Goal: Task Accomplishment & Management: Manage account settings

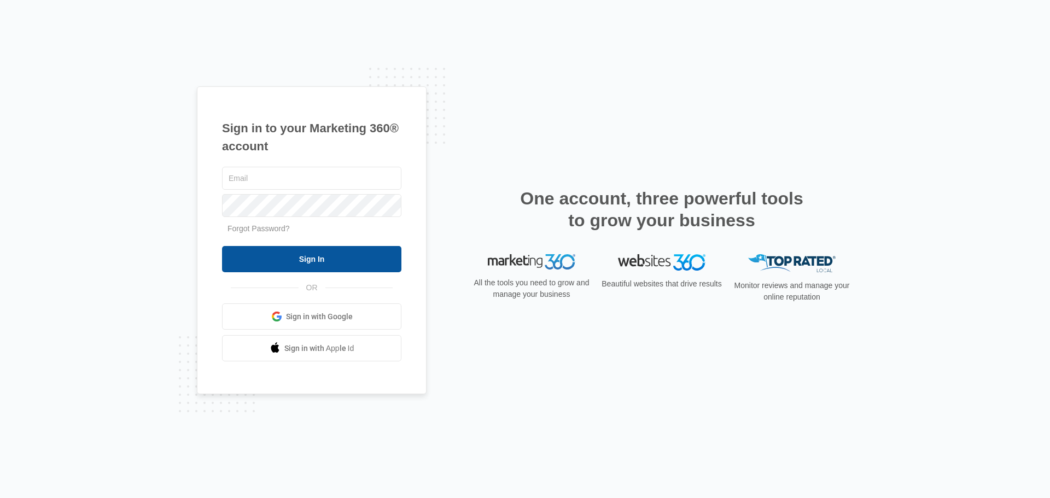
type input "[EMAIL_ADDRESS][DOMAIN_NAME]"
click at [343, 264] on input "Sign In" at bounding box center [311, 259] width 179 height 26
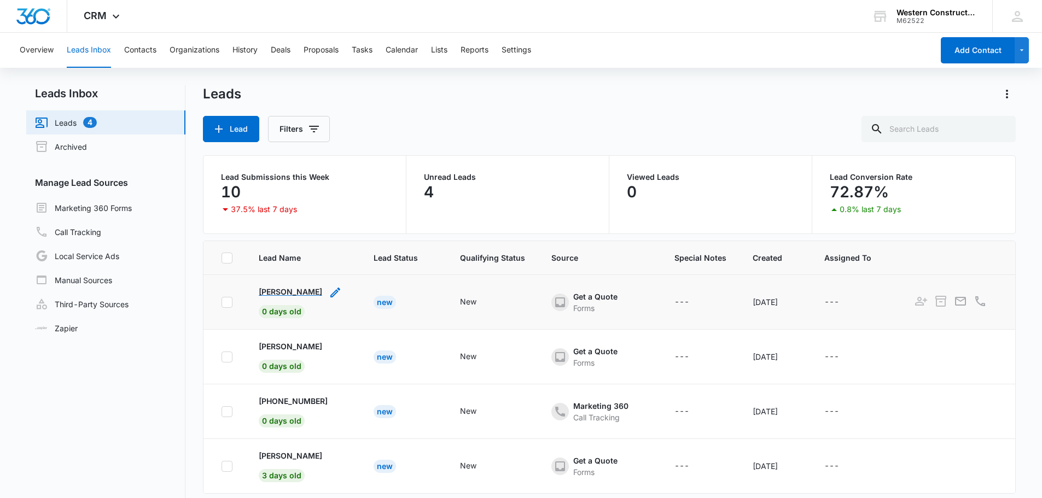
click at [302, 291] on p "[PERSON_NAME]" at bounding box center [290, 291] width 63 height 11
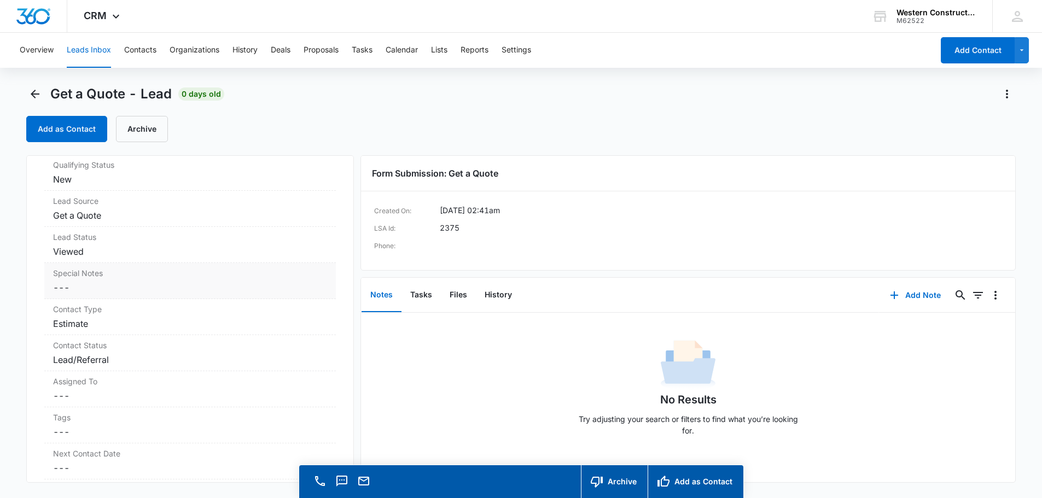
scroll to position [328, 0]
click at [142, 361] on dd "Cancel Save Changes Lead/Referral" at bounding box center [190, 355] width 274 height 13
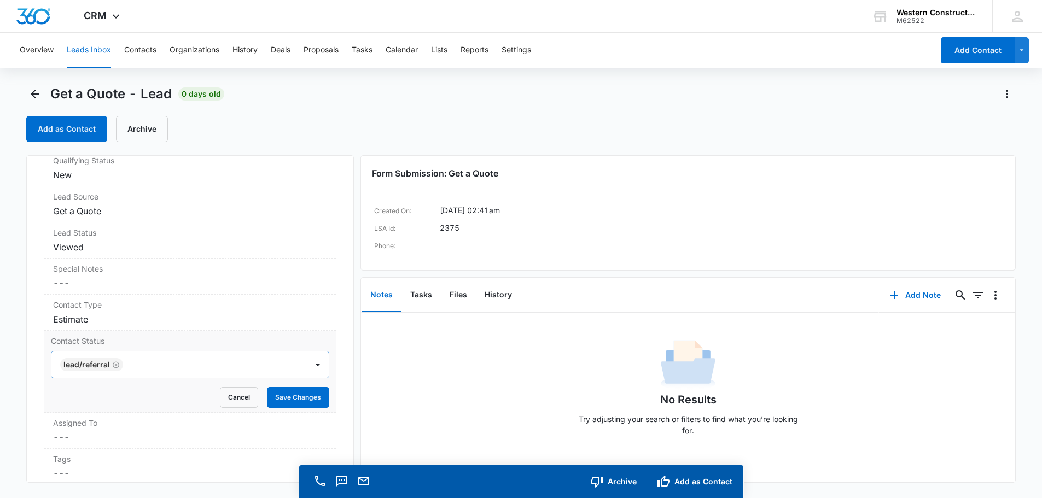
click at [116, 364] on icon "Remove Lead/Referral" at bounding box center [116, 364] width 7 height 7
click at [315, 363] on div "option , selected. Select is focused ,type to refine list, press Down to open t…" at bounding box center [190, 364] width 278 height 27
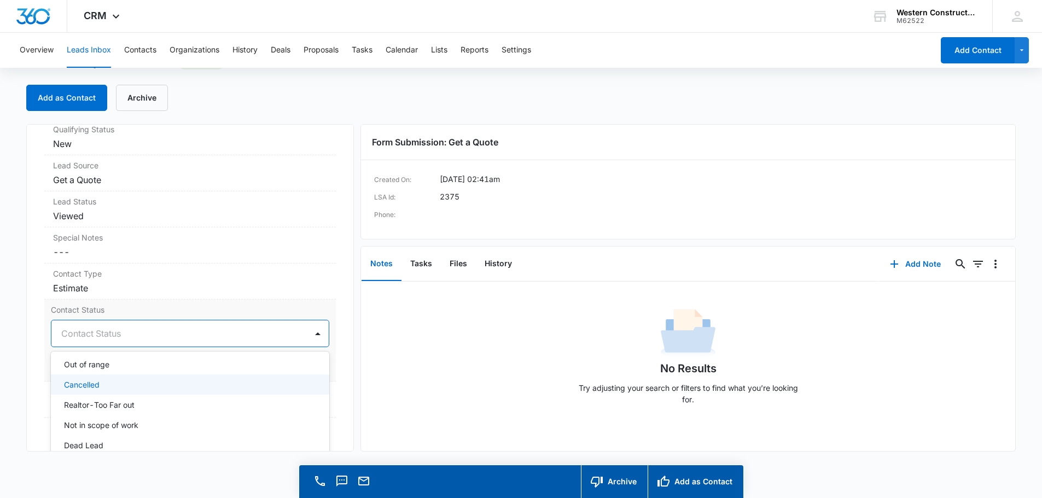
scroll to position [136, 0]
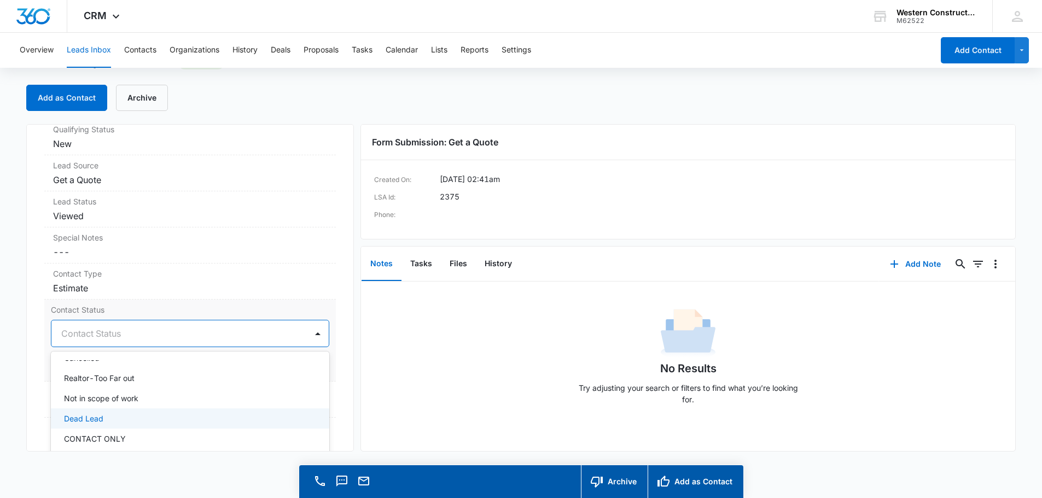
click at [87, 425] on div "Dead Lead" at bounding box center [190, 418] width 278 height 20
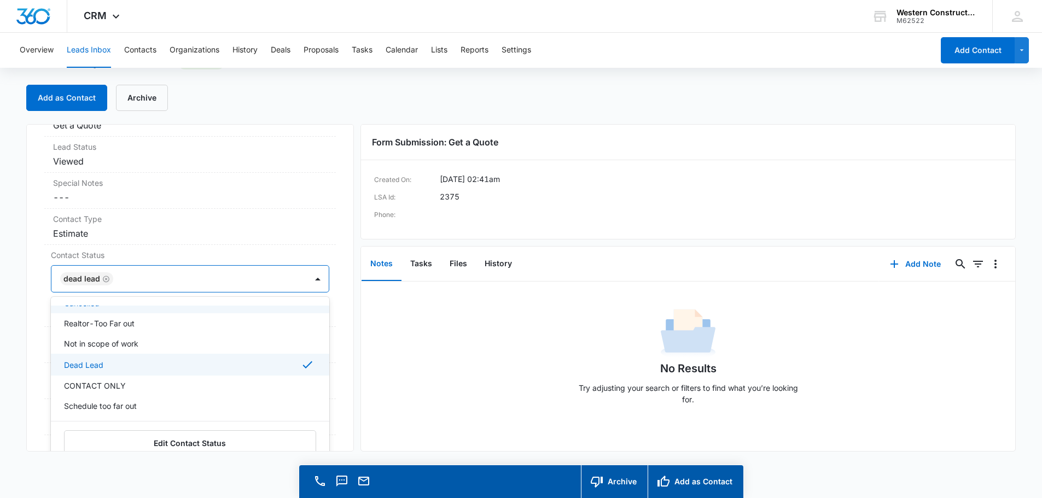
click at [337, 264] on div "Get a Quote Contact Info Name Cancel Save Changes [PERSON_NAME] Phone Cancel Sa…" at bounding box center [190, 288] width 328 height 328
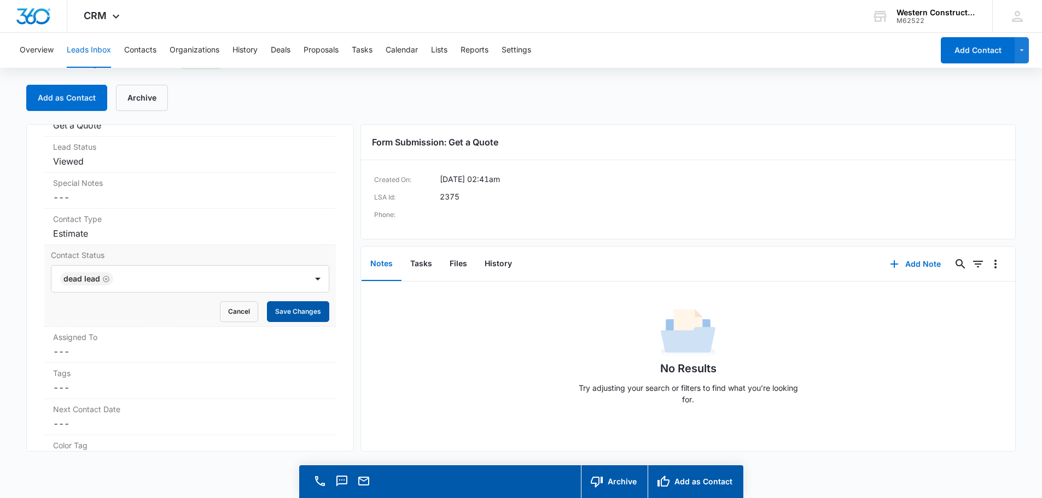
click at [309, 312] on button "Save Changes" at bounding box center [298, 311] width 62 height 21
click at [186, 236] on dd "Cancel Save Changes Estimate" at bounding box center [190, 233] width 274 height 13
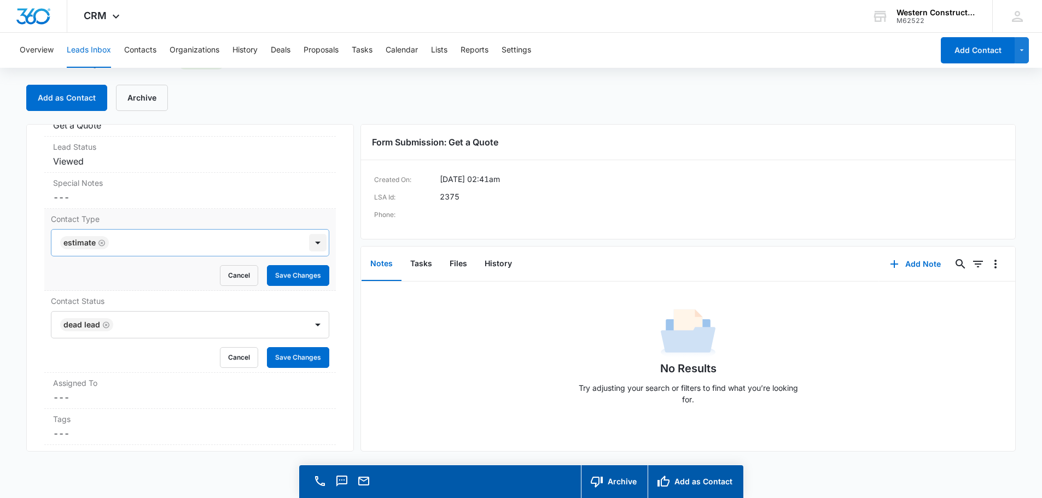
click at [309, 249] on div at bounding box center [317, 242] width 17 height 17
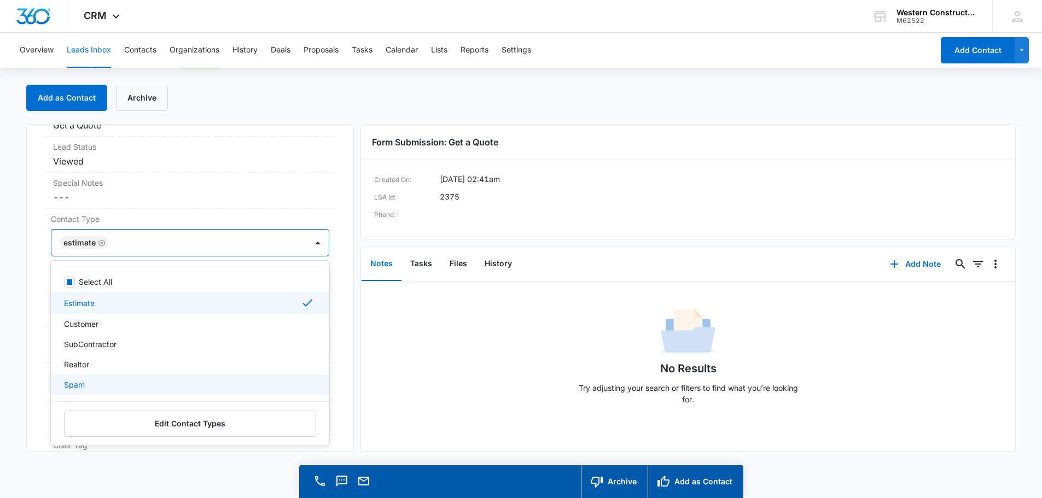
click at [98, 388] on div "Spam" at bounding box center [189, 384] width 250 height 11
click at [101, 244] on icon "Remove Estimate" at bounding box center [102, 243] width 8 height 8
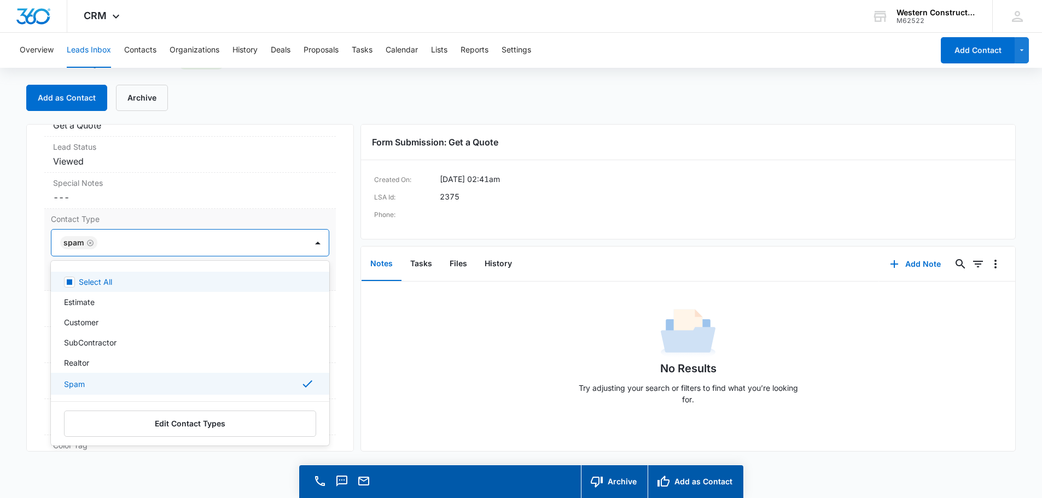
click at [342, 253] on div "Get a Quote Contact Info Name Cancel Save Changes [PERSON_NAME] Phone Cancel Sa…" at bounding box center [190, 288] width 328 height 328
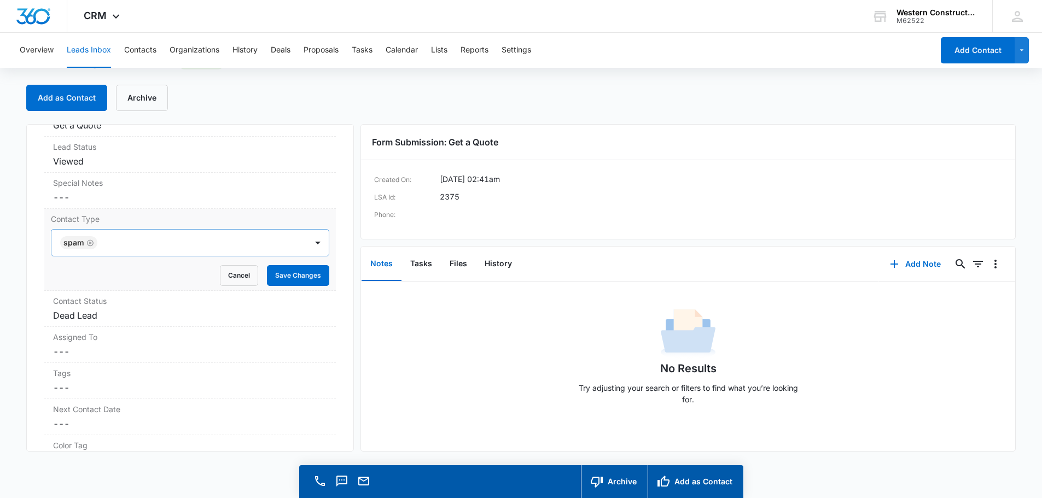
click at [322, 276] on div "Contact Type Spam Cancel Save Changes" at bounding box center [189, 250] width 291 height 82
click at [317, 276] on button "Save Changes" at bounding box center [298, 275] width 62 height 21
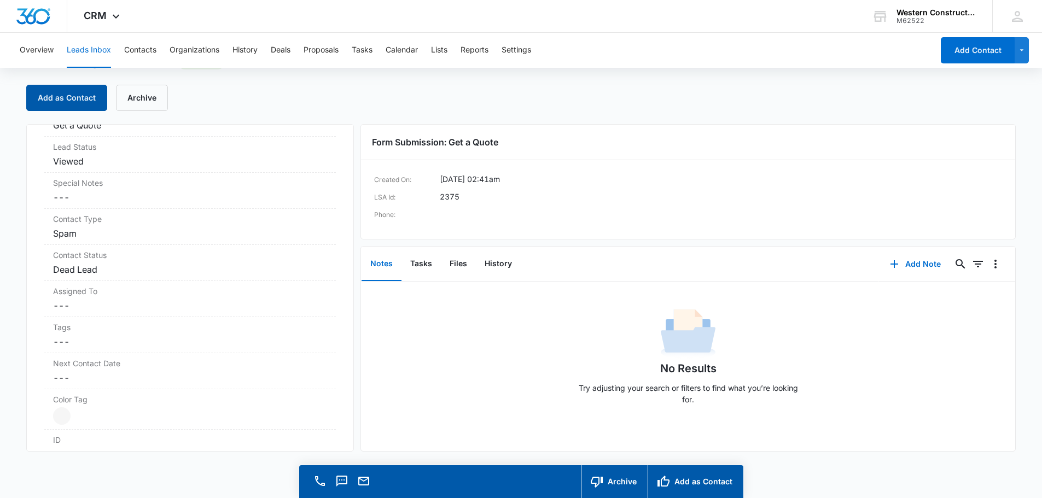
click at [86, 102] on button "Add as Contact" at bounding box center [66, 98] width 81 height 26
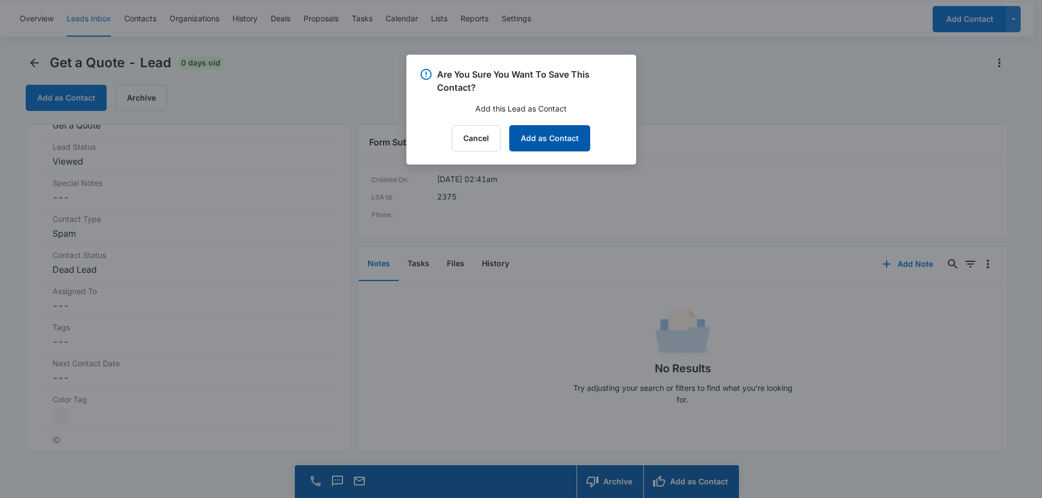
click at [558, 131] on button "Add as Contact" at bounding box center [549, 138] width 81 height 26
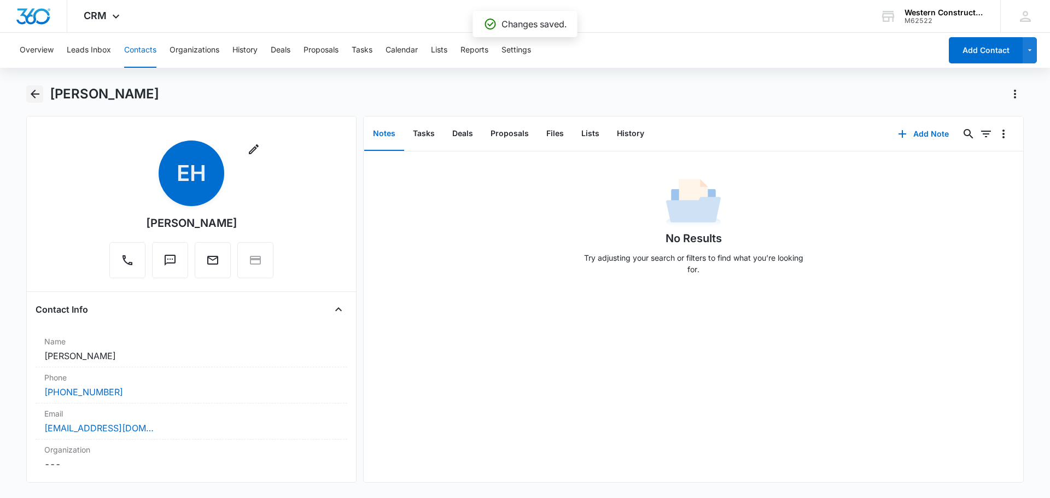
click at [33, 92] on icon "Back" at bounding box center [35, 94] width 9 height 9
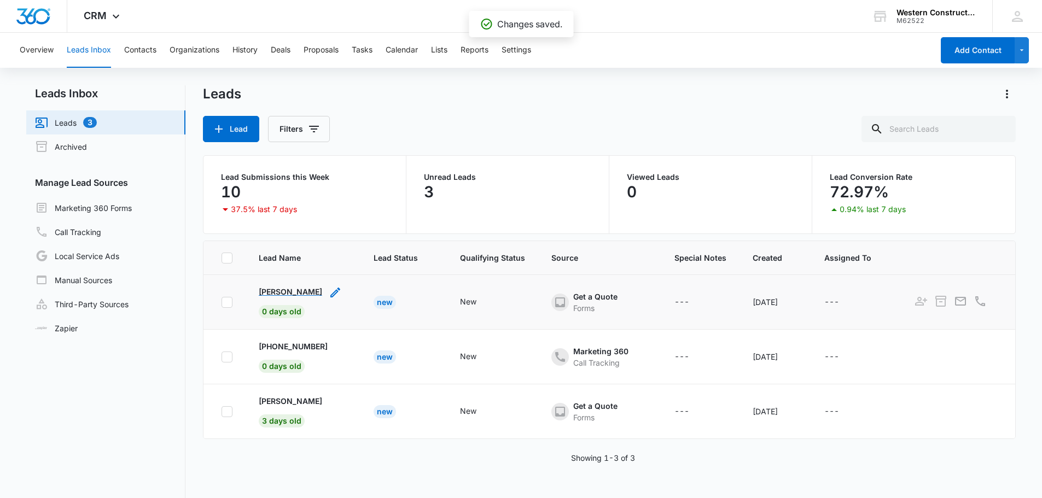
click at [310, 291] on p "[PERSON_NAME]" at bounding box center [290, 291] width 63 height 11
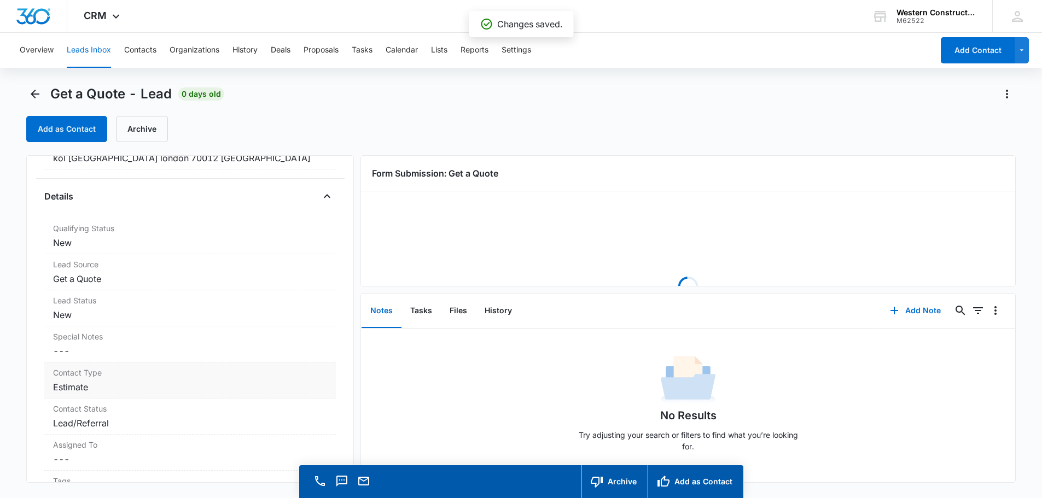
scroll to position [273, 0]
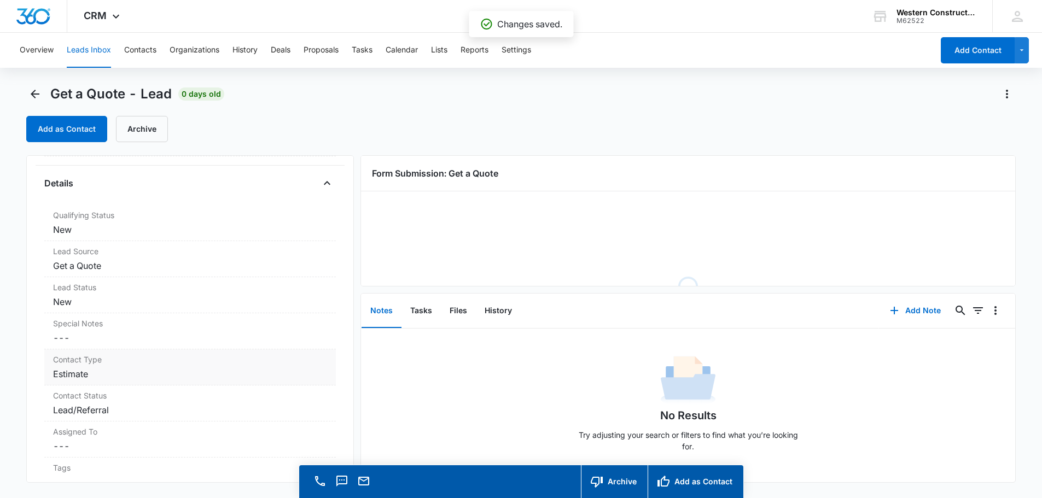
click at [153, 370] on dd "Cancel Save Changes Estimate" at bounding box center [190, 373] width 274 height 13
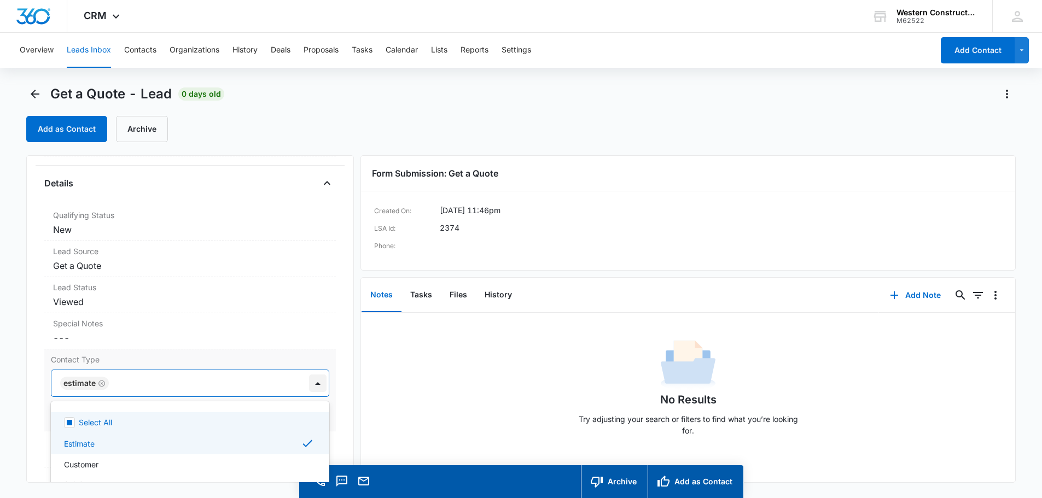
scroll to position [31, 0]
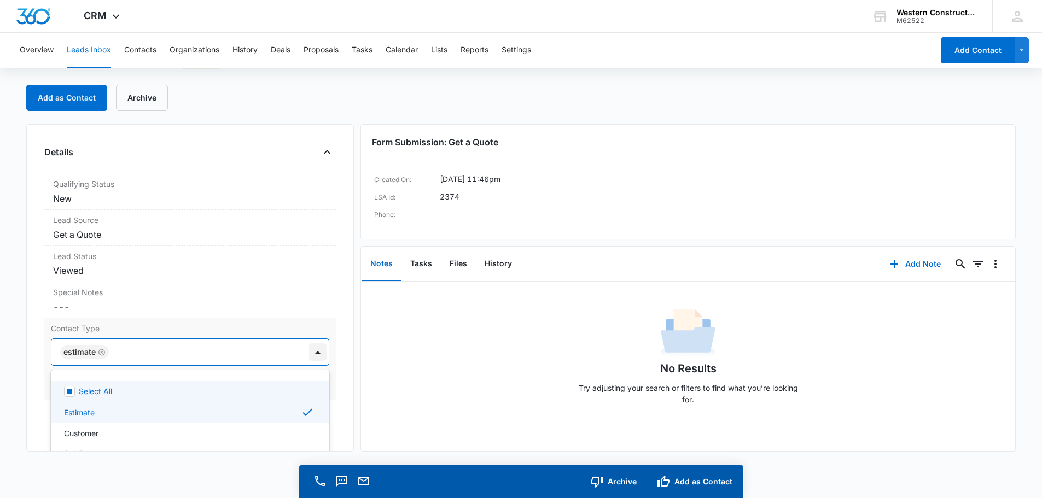
click at [308, 366] on div "6 results available. Use Up and Down to choose options, press Enter to select t…" at bounding box center [190, 351] width 278 height 27
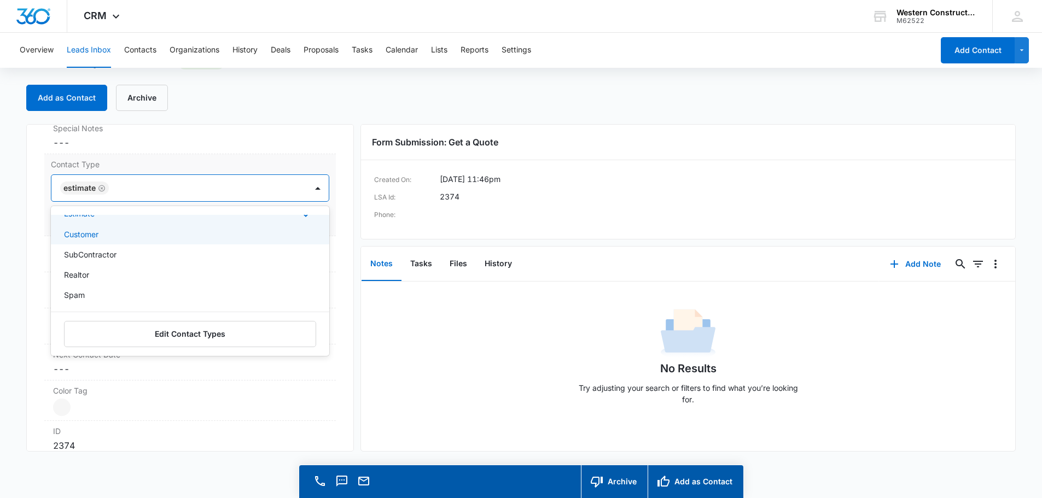
scroll to position [0, 0]
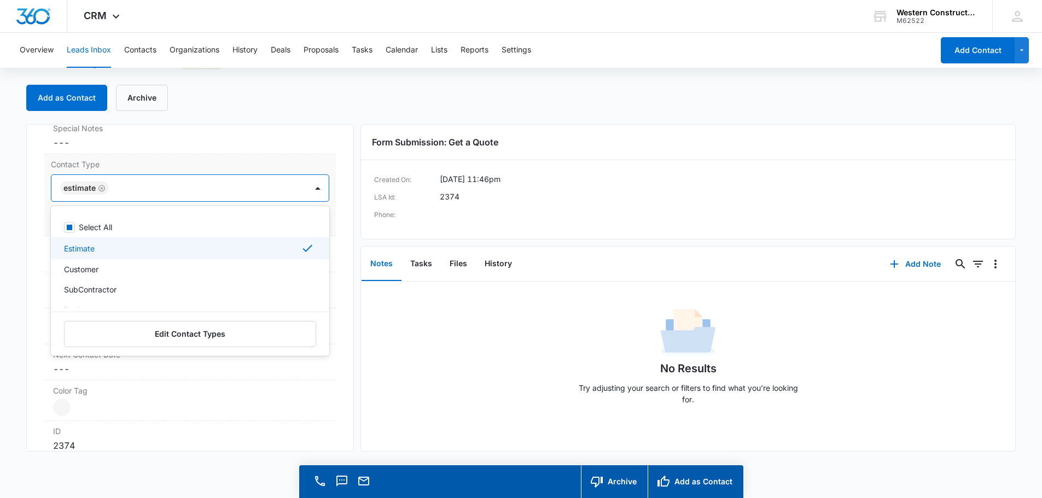
click at [131, 250] on div "Estimate" at bounding box center [189, 248] width 250 height 13
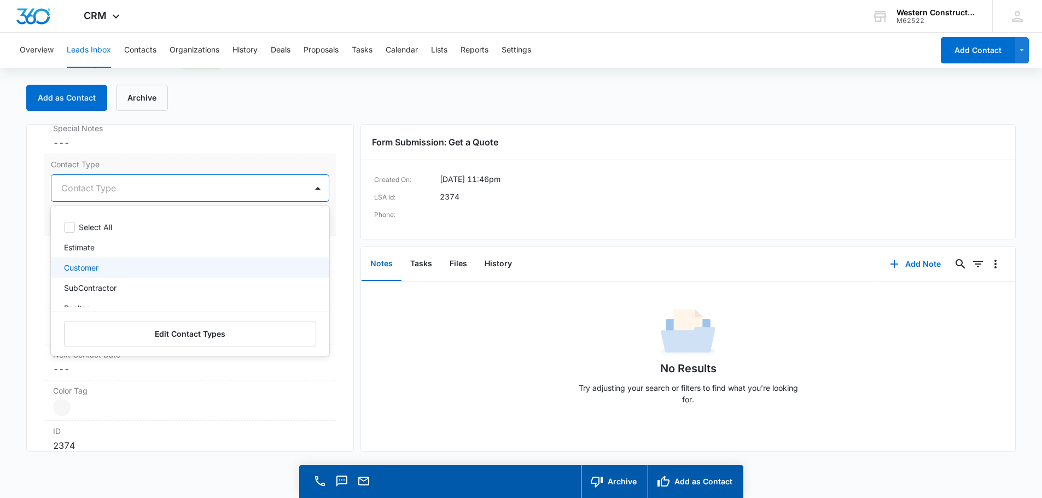
scroll to position [33, 0]
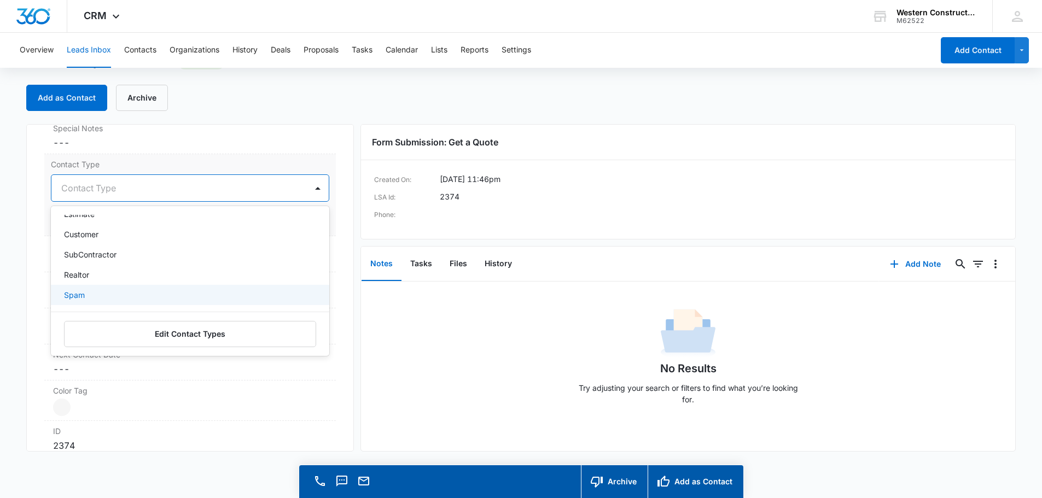
click at [73, 296] on p "Spam" at bounding box center [74, 294] width 21 height 11
click at [337, 221] on div "Get a Quote Contact Info Name Cancel Save Changes [PERSON_NAME] Phone Cancel Sa…" at bounding box center [190, 288] width 328 height 328
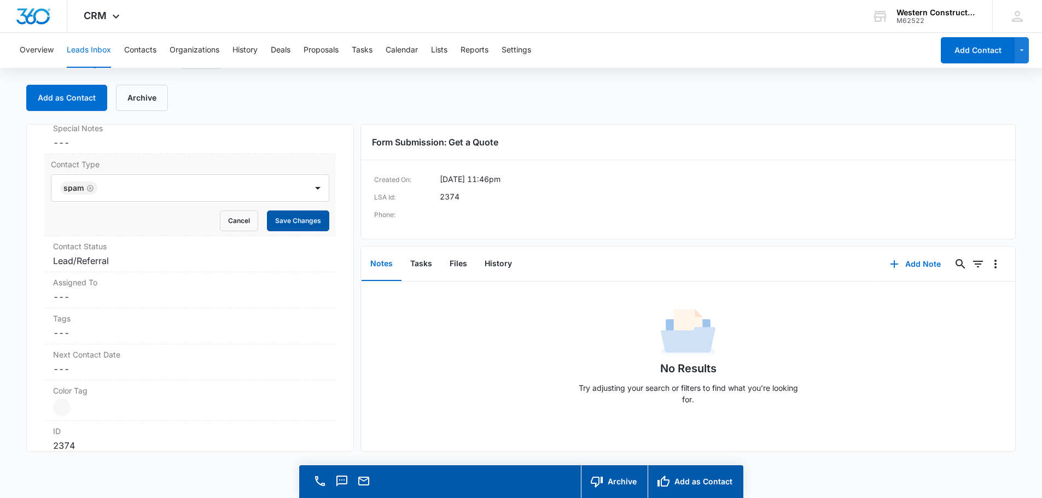
click at [288, 223] on button "Save Changes" at bounding box center [298, 221] width 62 height 21
click at [154, 266] on dd "Cancel Save Changes Lead/Referral" at bounding box center [190, 260] width 274 height 13
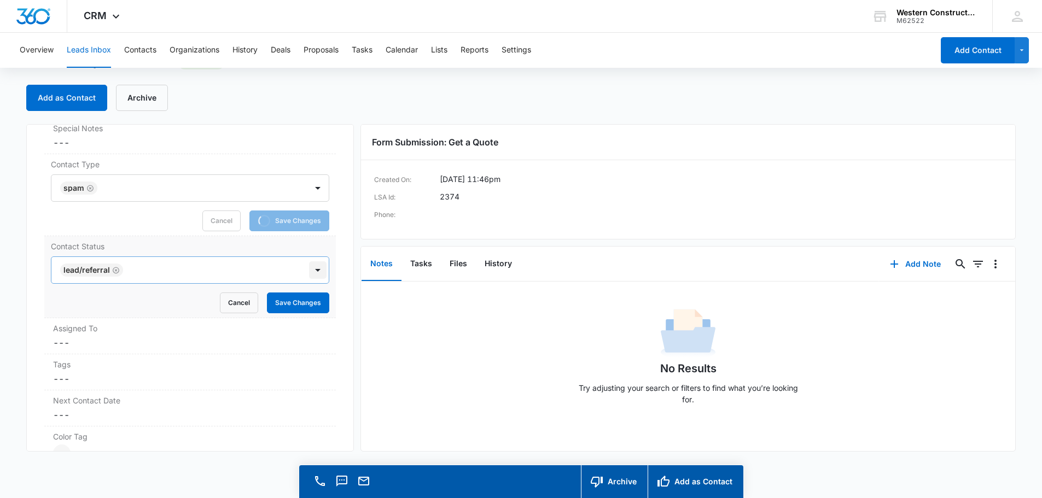
click at [311, 276] on div at bounding box center [317, 269] width 17 height 17
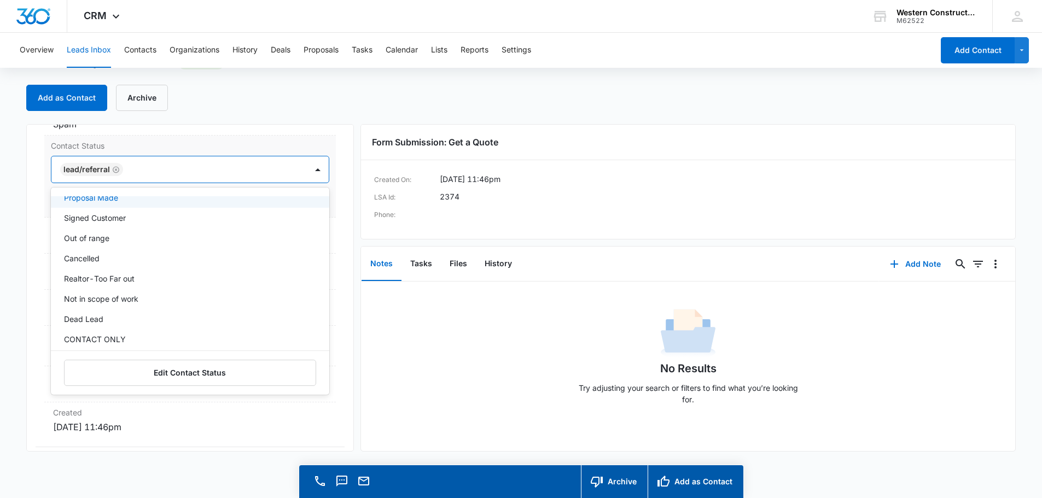
scroll to position [99, 0]
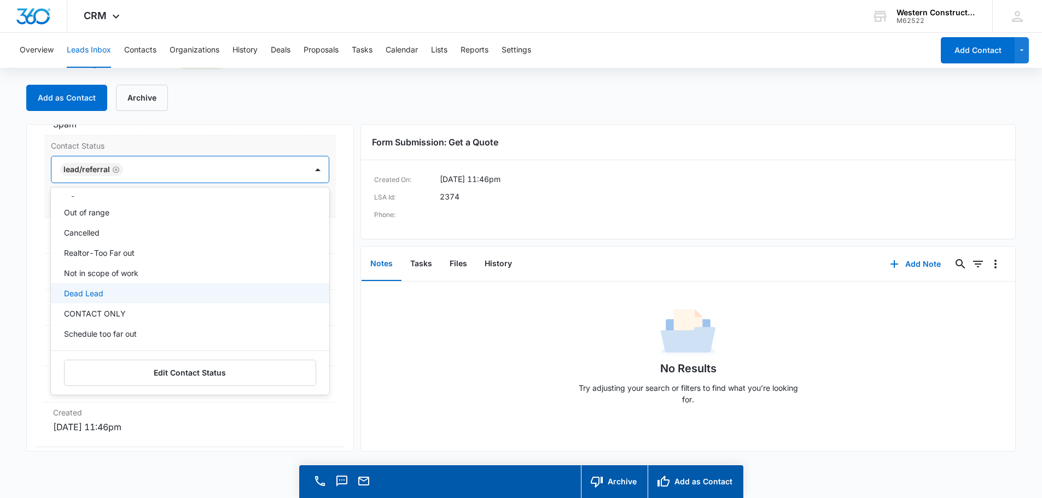
click at [87, 296] on p "Dead Lead" at bounding box center [83, 293] width 39 height 11
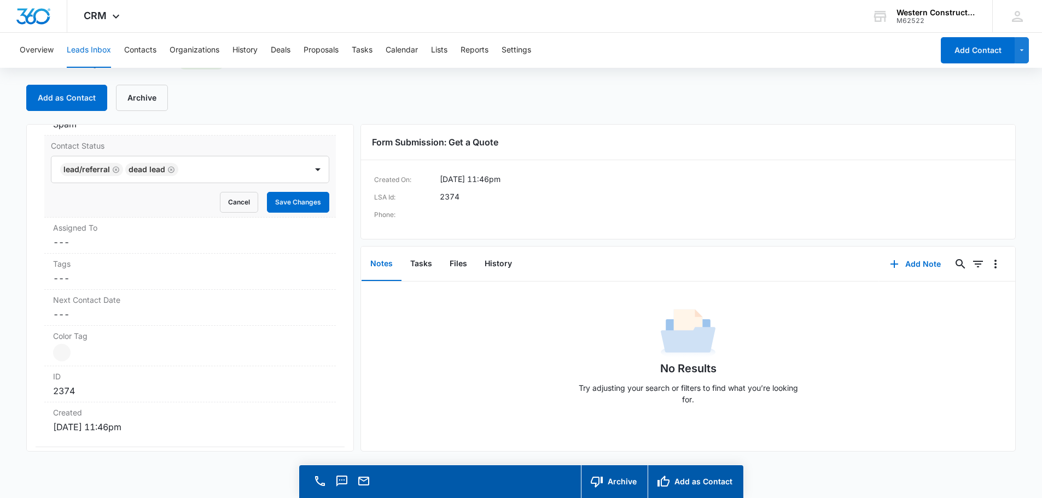
click at [341, 210] on div "Get a Quote Contact Info Name Cancel Save Changes [PERSON_NAME] Phone Cancel Sa…" at bounding box center [190, 288] width 328 height 328
click at [303, 205] on button "Save Changes" at bounding box center [298, 202] width 62 height 21
click at [69, 101] on button "Add as Contact" at bounding box center [66, 98] width 81 height 26
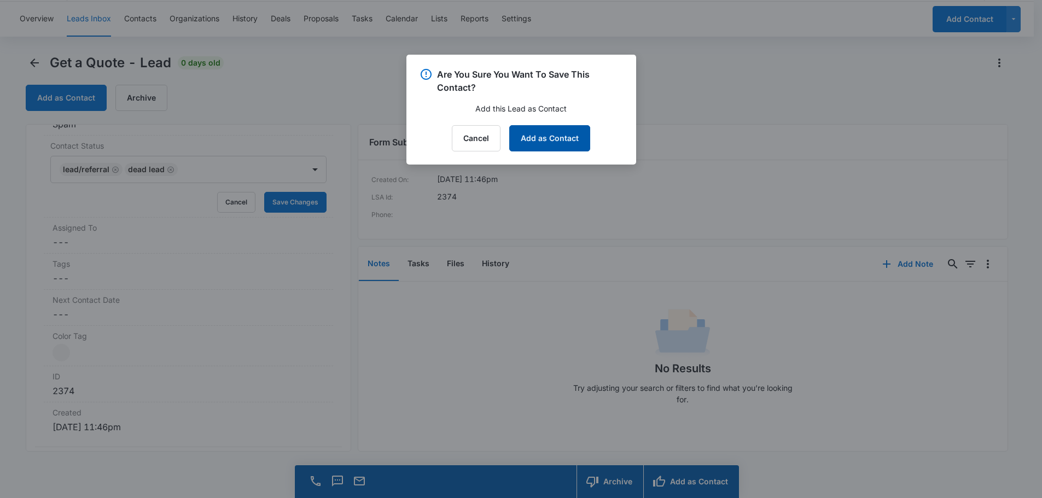
click at [549, 137] on button "Add as Contact" at bounding box center [549, 138] width 81 height 26
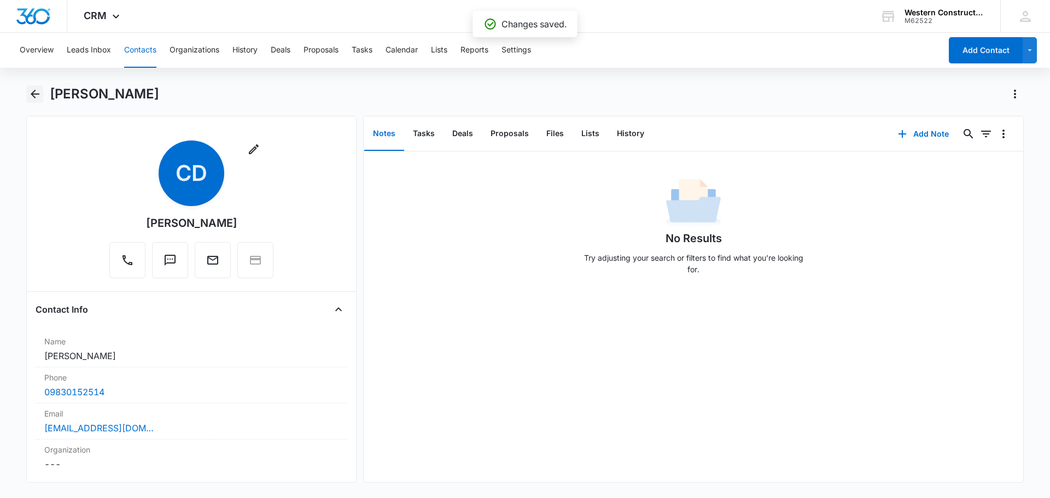
click at [38, 96] on icon "Back" at bounding box center [34, 93] width 13 height 13
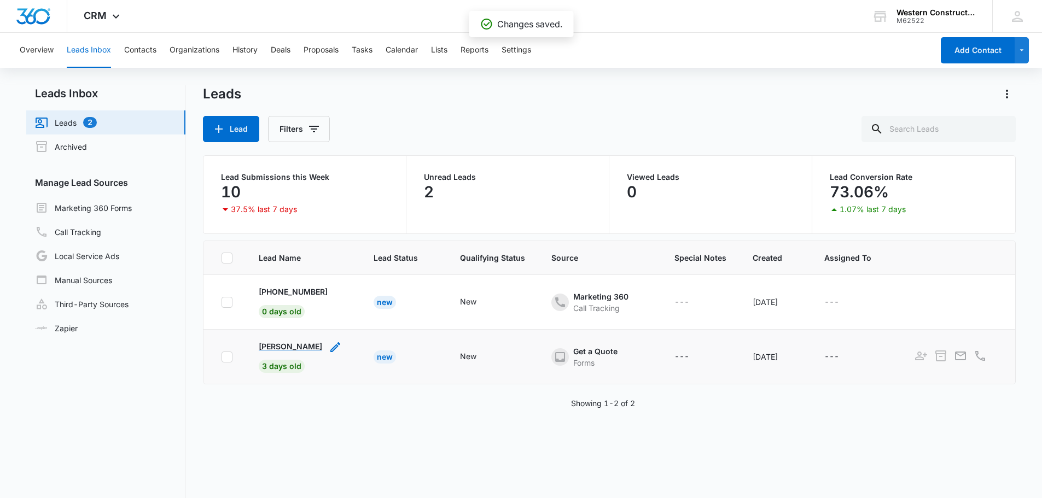
click at [296, 349] on p "[PERSON_NAME]" at bounding box center [290, 346] width 63 height 11
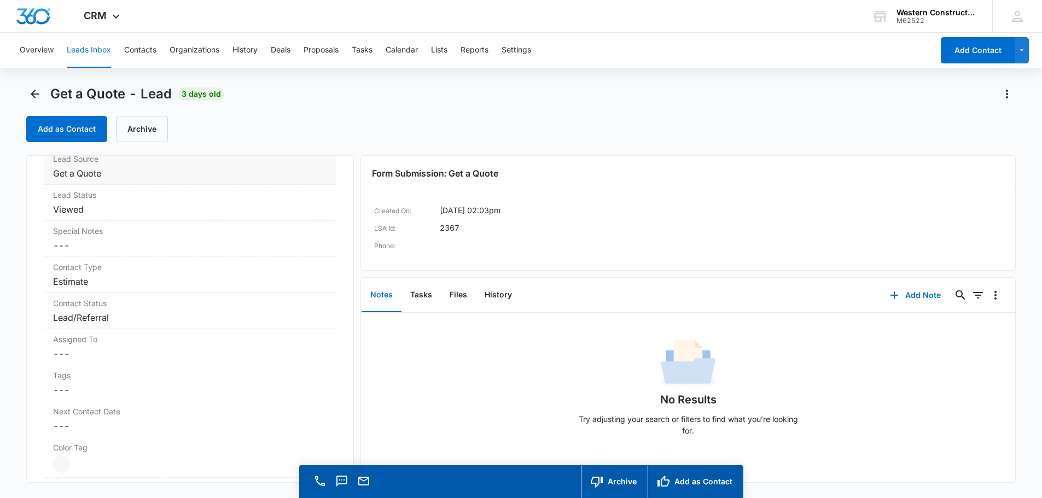
scroll to position [383, 0]
click at [192, 303] on label "Contact Status" at bounding box center [190, 299] width 274 height 11
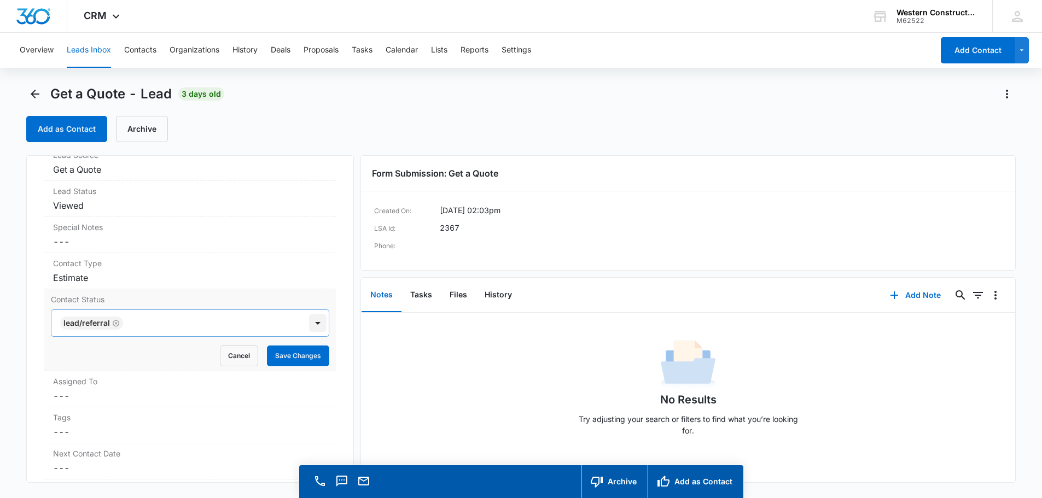
scroll to position [31, 0]
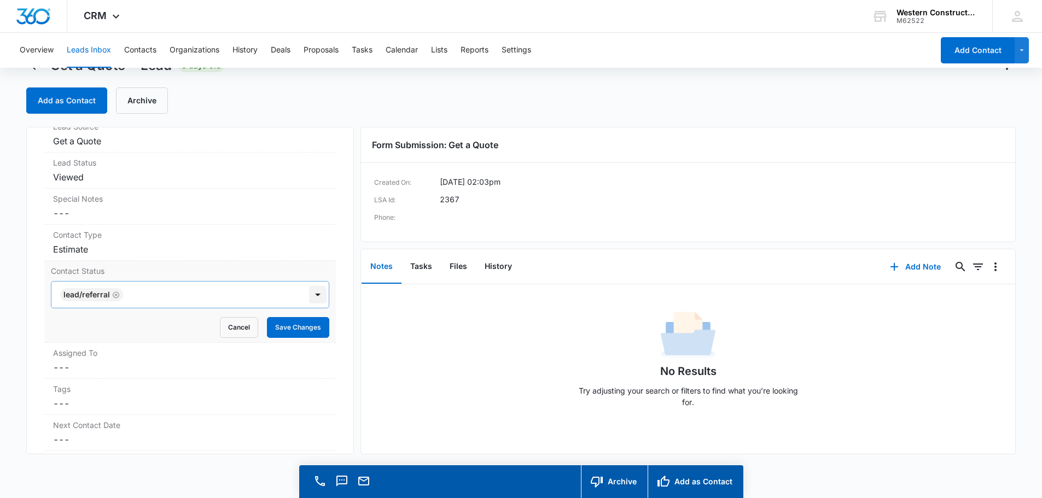
click at [308, 308] on div "Lead/Referral" at bounding box center [190, 294] width 278 height 27
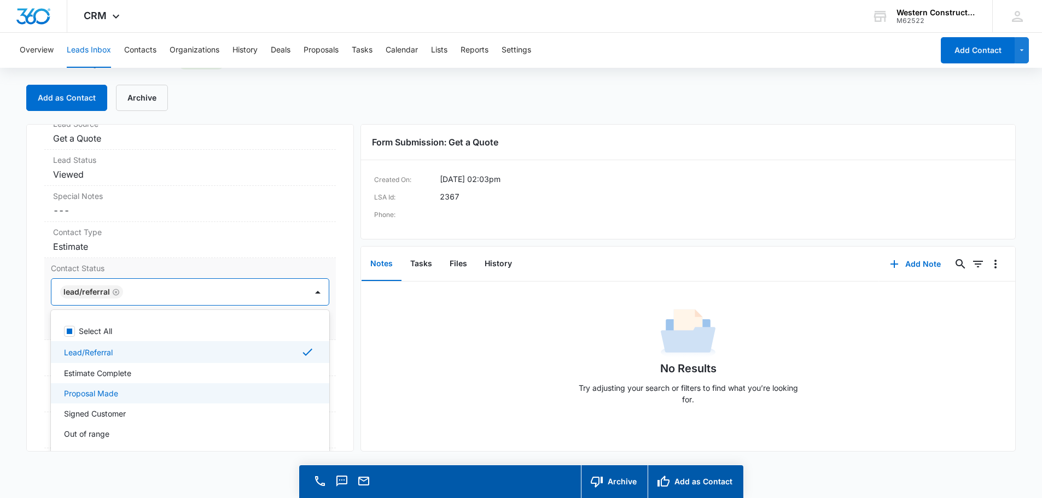
scroll to position [96, 0]
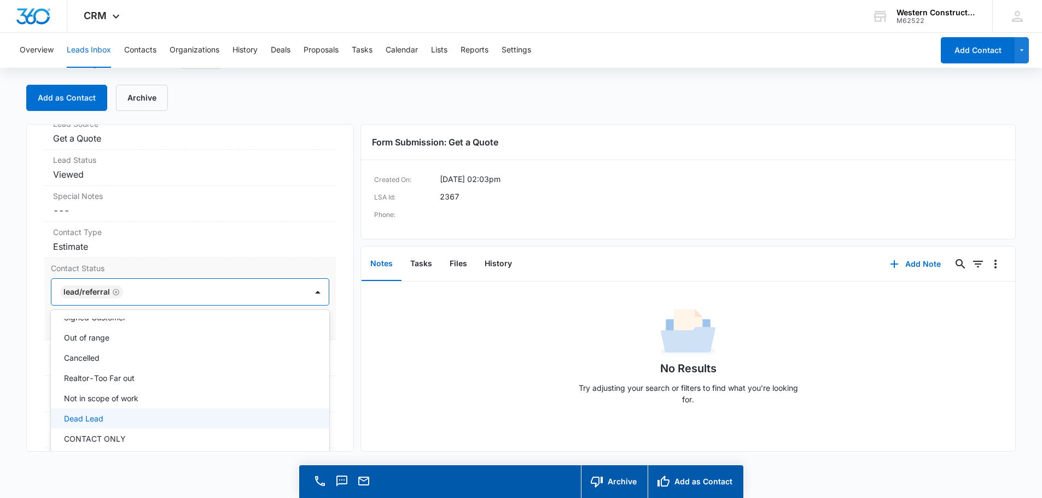
click at [100, 411] on div "Dead Lead" at bounding box center [190, 418] width 278 height 20
click at [333, 266] on div "Get a Quote Contact Info Name Cancel Save Changes [PERSON_NAME] Phone Cancel Sa…" at bounding box center [190, 288] width 328 height 328
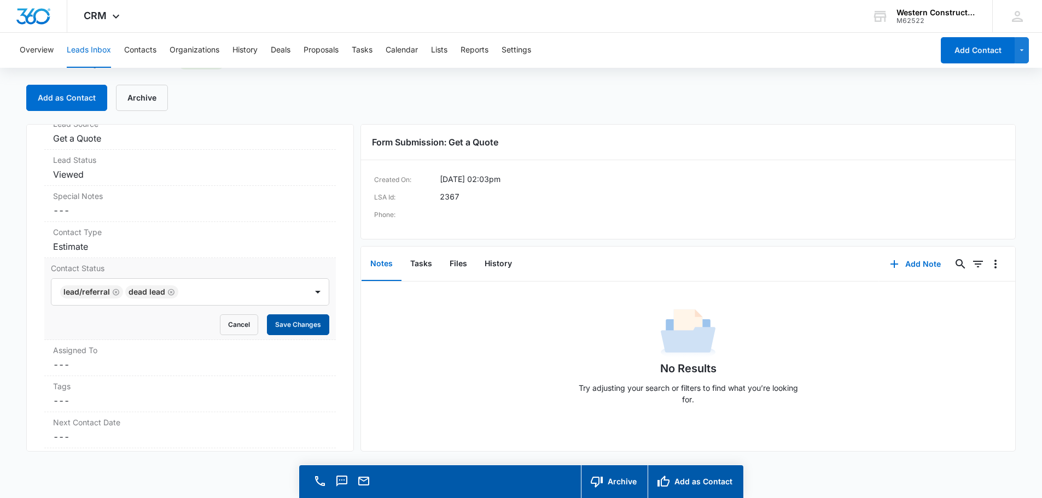
click at [295, 328] on button "Save Changes" at bounding box center [298, 324] width 62 height 21
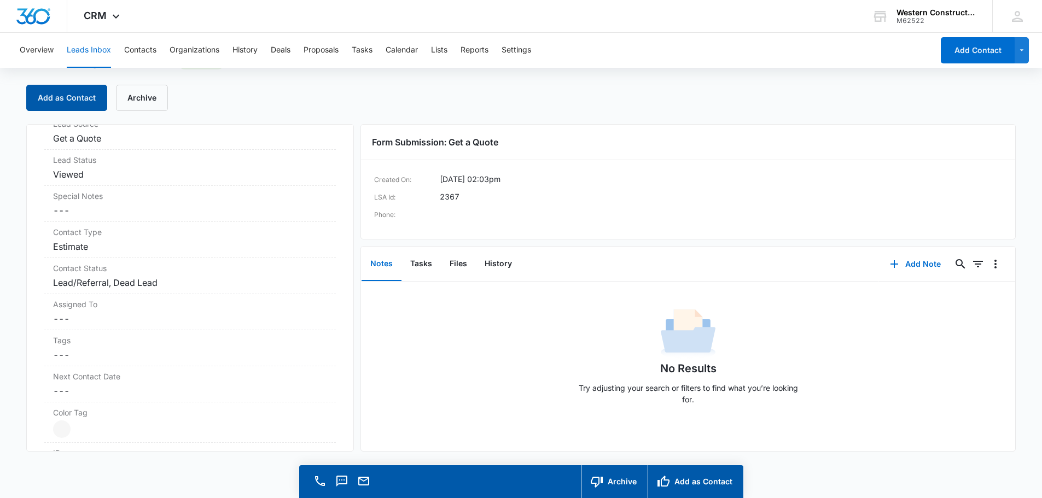
click at [40, 87] on button "Add as Contact" at bounding box center [66, 98] width 81 height 26
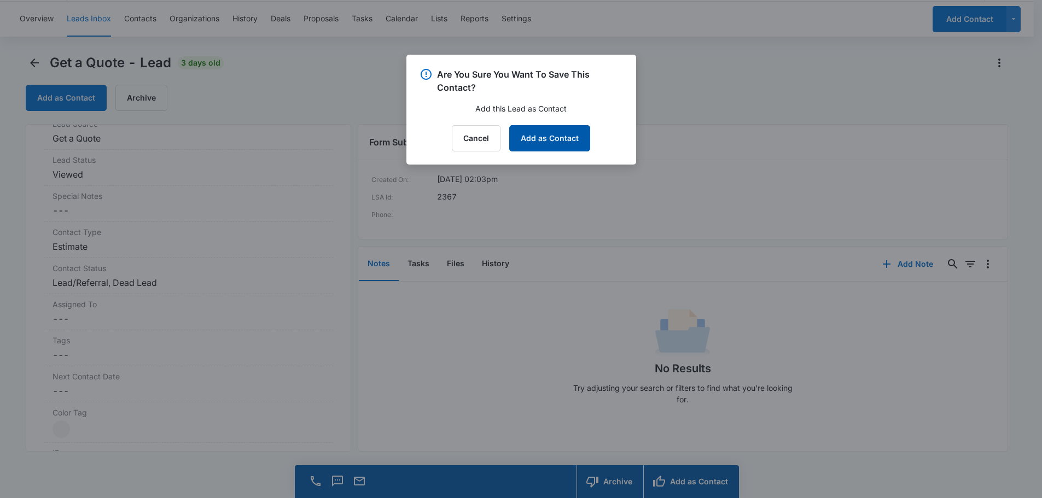
click at [576, 141] on button "Add as Contact" at bounding box center [549, 138] width 81 height 26
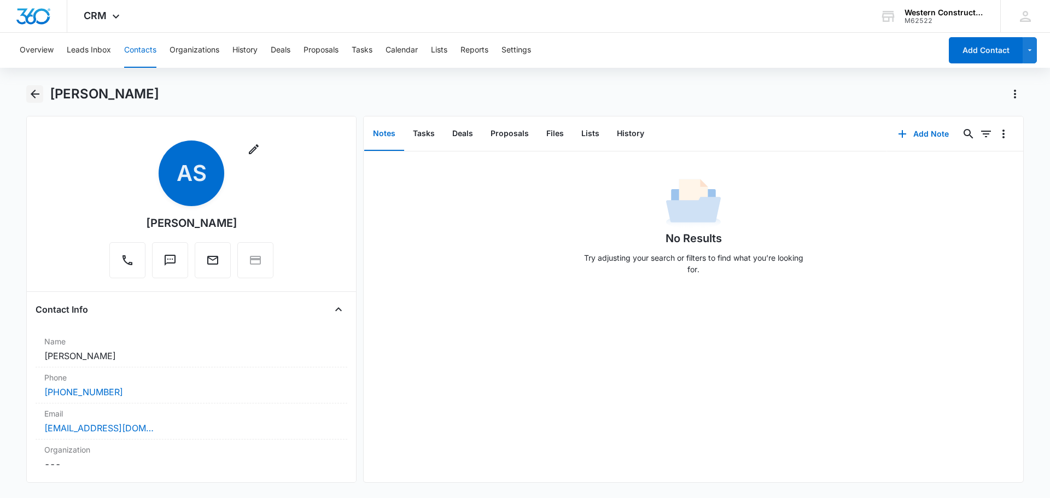
click at [33, 101] on button "Back" at bounding box center [34, 93] width 17 height 17
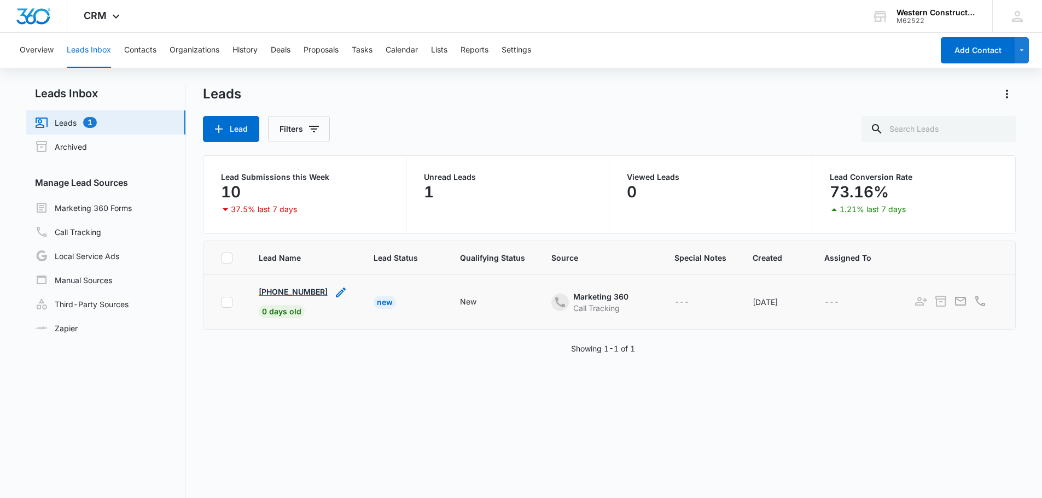
click at [295, 297] on p "[PHONE_NUMBER]" at bounding box center [293, 291] width 69 height 11
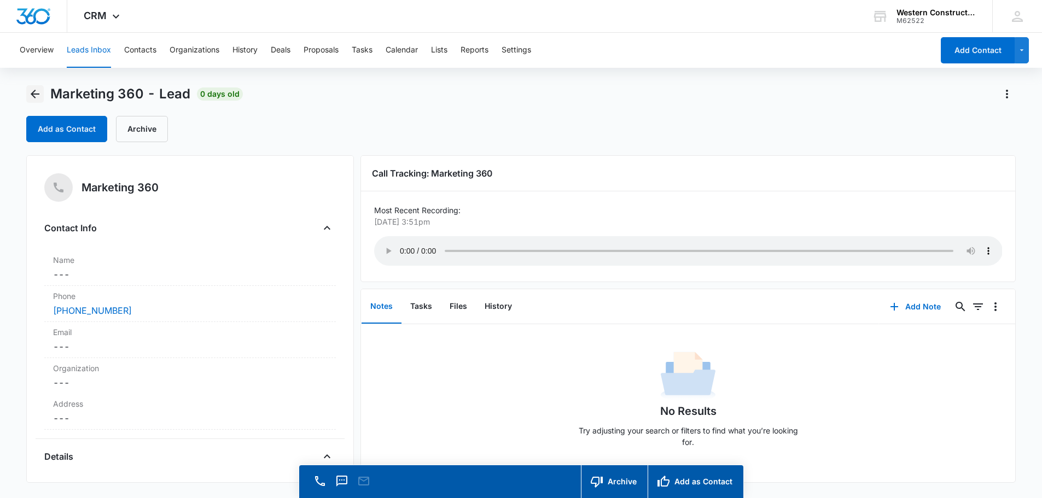
click at [34, 95] on icon "Back" at bounding box center [34, 93] width 13 height 13
